Goal: Check status: Check status

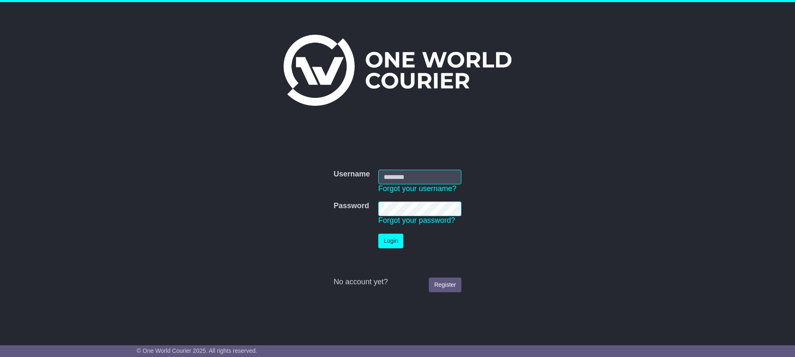
type input "**********"
click at [389, 241] on button "Login" at bounding box center [390, 240] width 25 height 15
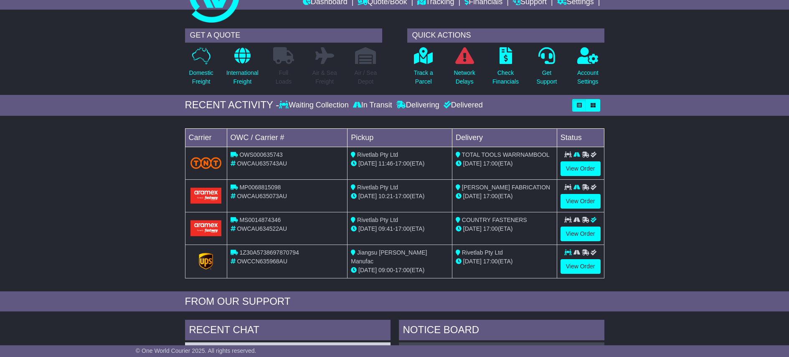
scroll to position [39, 0]
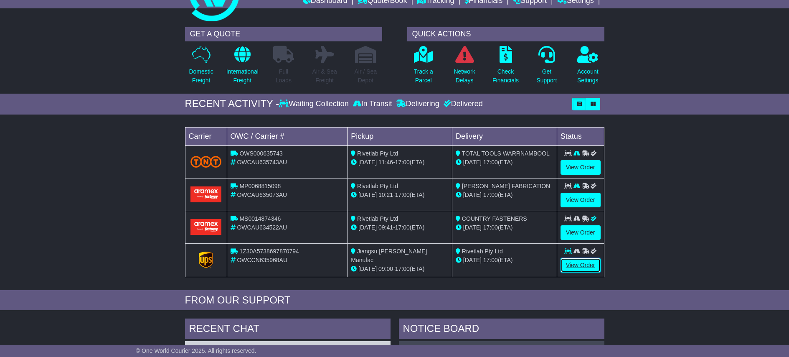
click at [577, 263] on link "View Order" at bounding box center [580, 265] width 40 height 15
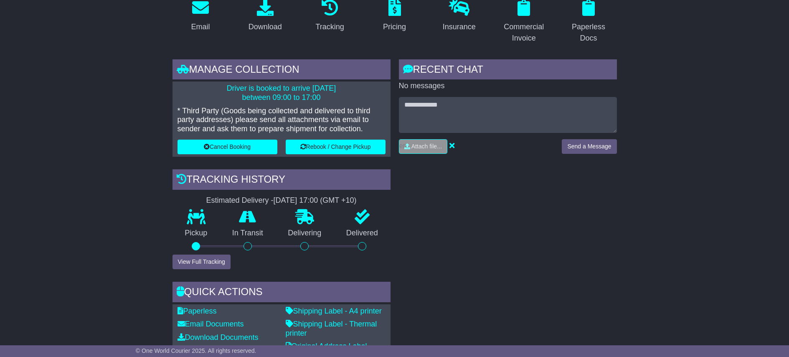
scroll to position [172, 0]
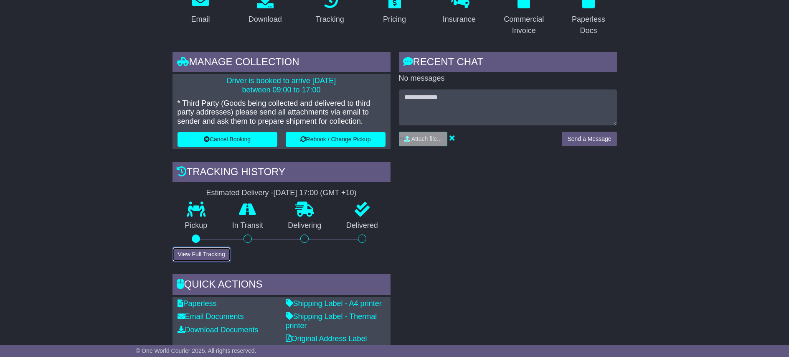
click at [192, 254] on button "View Full Tracking" at bounding box center [201, 254] width 58 height 15
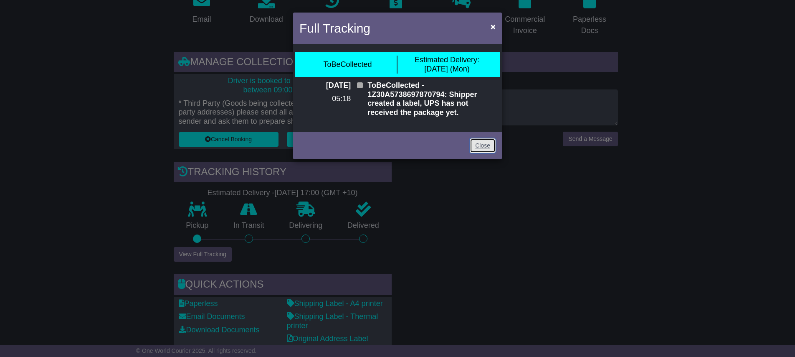
click at [481, 144] on link "Close" at bounding box center [483, 145] width 26 height 15
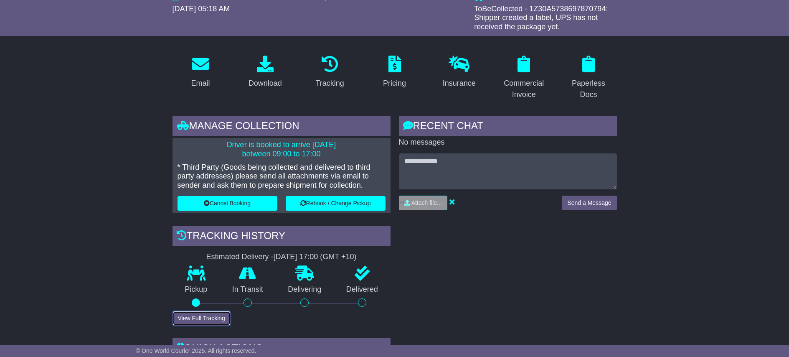
scroll to position [53, 0]
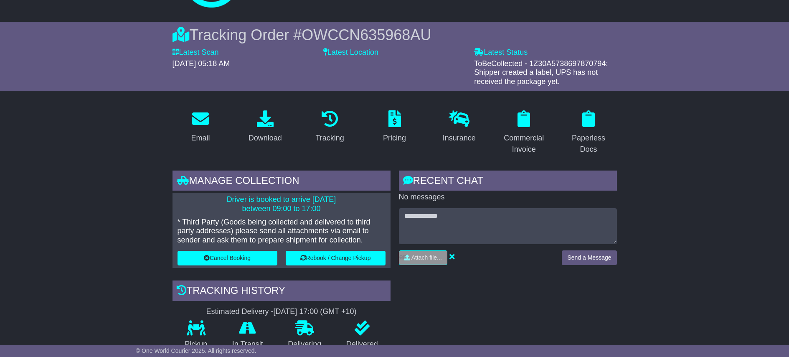
click at [437, 180] on div "RECENT CHAT" at bounding box center [508, 181] width 218 height 23
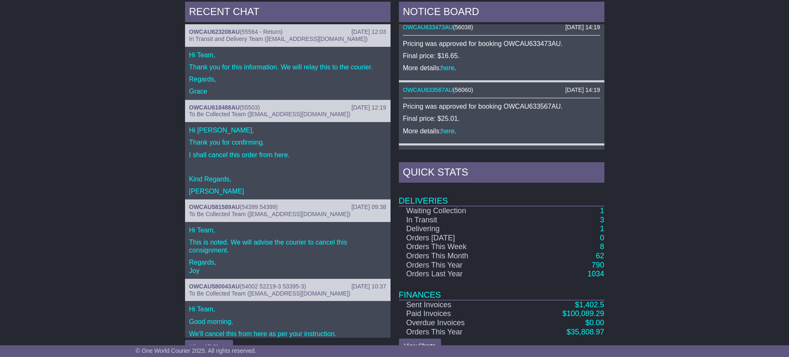
scroll to position [421, 0]
click at [602, 210] on link "1" at bounding box center [602, 210] width 4 height 8
